Goal: Find specific page/section: Find specific page/section

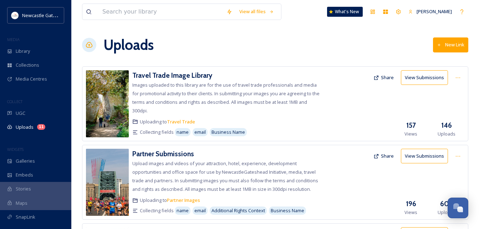
scroll to position [343, 0]
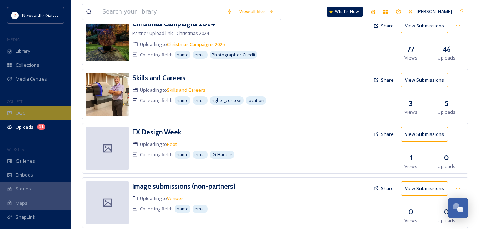
click at [43, 109] on div "UGC" at bounding box center [35, 113] width 71 height 14
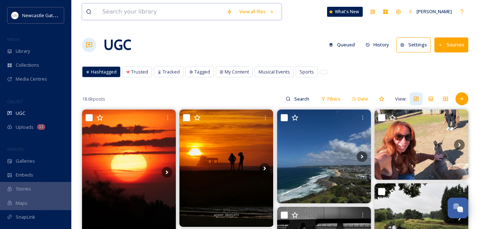
click at [145, 7] on input at bounding box center [161, 12] width 124 height 16
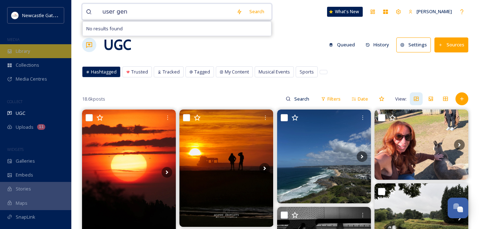
type input "user gen"
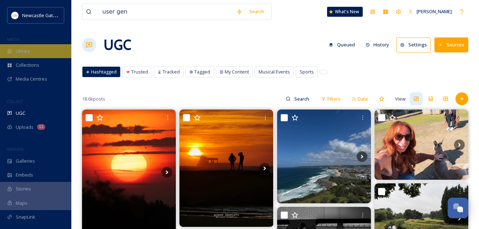
click at [34, 55] on div "Library" at bounding box center [35, 51] width 71 height 14
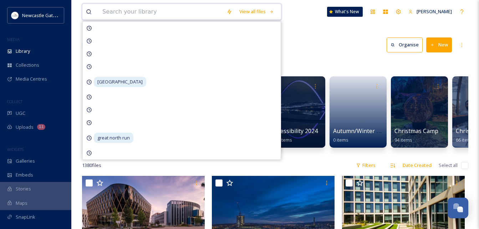
click at [147, 10] on input at bounding box center [161, 12] width 124 height 16
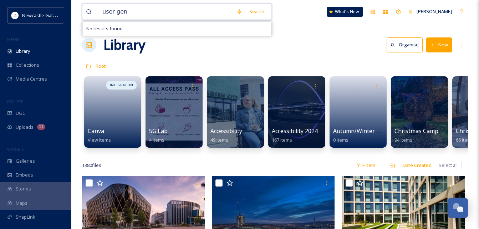
type input "user gen"
